Goal: Transaction & Acquisition: Obtain resource

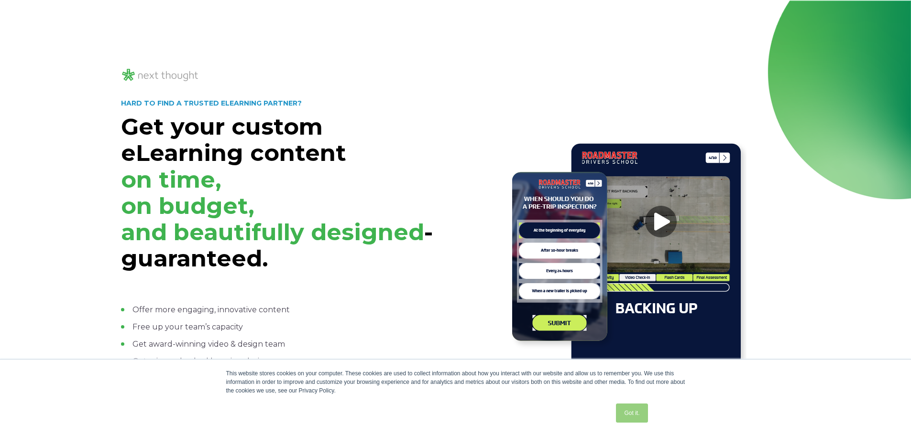
click at [628, 418] on link "Got it." at bounding box center [632, 413] width 32 height 19
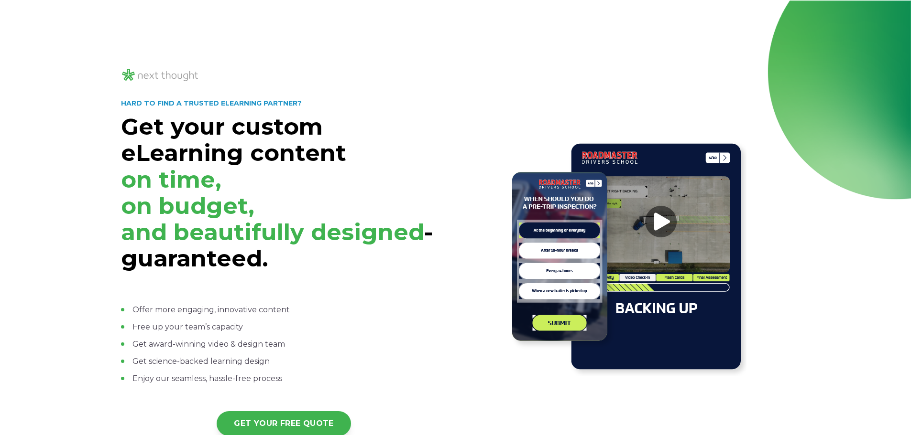
drag, startPoint x: 434, startPoint y: 321, endPoint x: 439, endPoint y: 315, distance: 7.2
click at [435, 320] on ul "Offer more engaging, innovative content Free up your team’s capacity Get award-…" at bounding box center [284, 344] width 326 height 80
click at [512, 116] on div at bounding box center [627, 248] width 326 height 397
